Goal: Navigation & Orientation: Find specific page/section

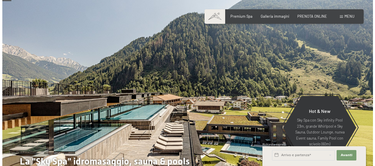
scroll to position [58, 0]
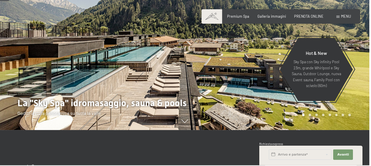
drag, startPoint x: 0, startPoint y: 0, endPoint x: 344, endPoint y: 15, distance: 344.5
click at [344, 15] on span "Menu" at bounding box center [347, 16] width 10 height 5
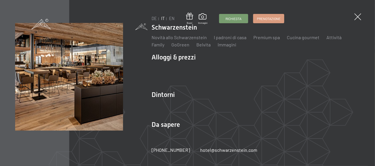
scroll to position [0, 0]
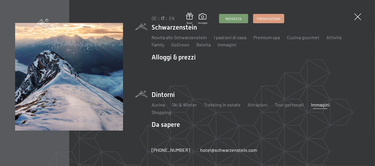
click at [317, 104] on link "Immagini" at bounding box center [320, 105] width 19 height 6
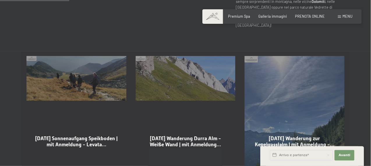
scroll to position [291, 0]
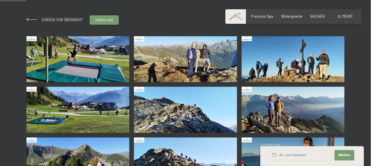
scroll to position [87, 0]
